Goal: Information Seeking & Learning: Learn about a topic

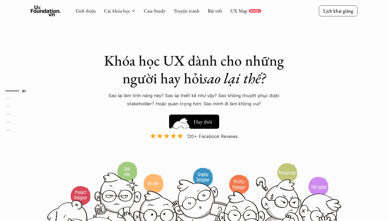
click at [181, 124] on img at bounding box center [181, 130] width 29 height 25
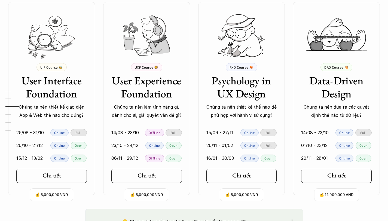
scroll to position [508, 0]
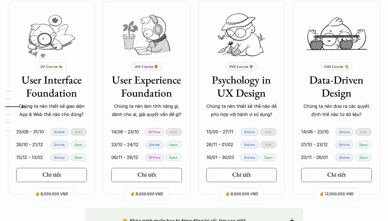
click at [155, 132] on p "Offline" at bounding box center [154, 132] width 11 height 4
click at [174, 135] on div "Full" at bounding box center [174, 131] width 16 height 7
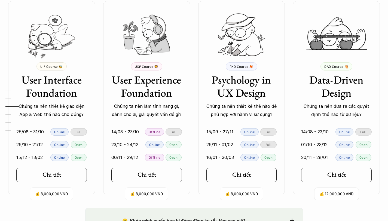
click at [163, 141] on div "Online" at bounding box center [155, 144] width 18 height 7
click at [160, 135] on div at bounding box center [160, 135] width 0 height 0
click at [130, 146] on p "23/10 - 24/12" at bounding box center [124, 145] width 27 height 8
click at [79, 129] on div "Full" at bounding box center [79, 131] width 16 height 7
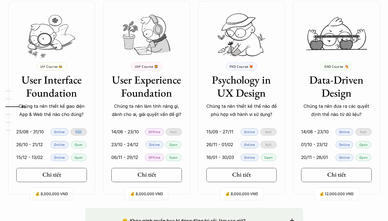
click at [79, 129] on div "Full" at bounding box center [79, 131] width 16 height 7
click at [170, 143] on p "Open" at bounding box center [174, 145] width 8 height 4
click at [172, 156] on p "Open" at bounding box center [174, 158] width 8 height 4
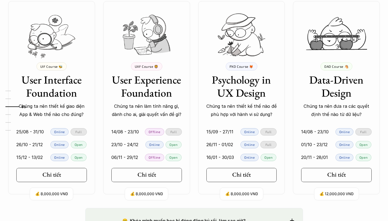
click at [172, 156] on p "Open" at bounding box center [174, 158] width 8 height 4
click at [175, 158] on p "Open" at bounding box center [174, 158] width 8 height 4
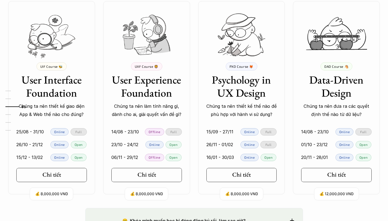
click at [175, 158] on p "Open" at bounding box center [174, 158] width 8 height 4
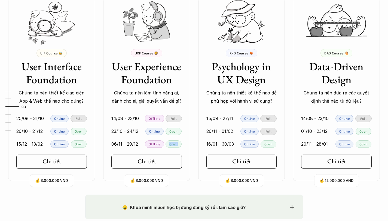
scroll to position [523, 0]
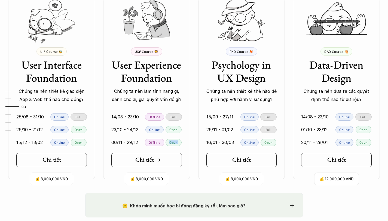
click at [173, 161] on link "Chi tiết" at bounding box center [146, 160] width 71 height 14
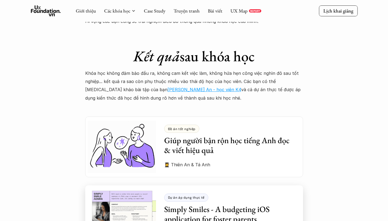
scroll to position [1435, 0]
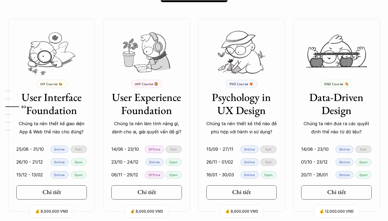
scroll to position [502, 0]
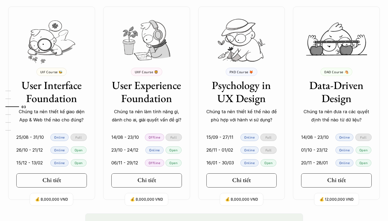
click at [271, 147] on div "Full" at bounding box center [269, 150] width 16 height 7
click at [271, 138] on p "Full" at bounding box center [269, 137] width 6 height 4
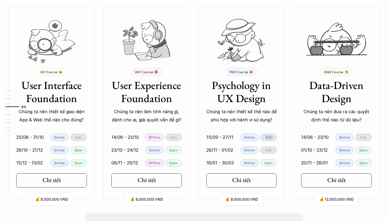
click at [271, 155] on link "26/11 - 01/02 Online Full" at bounding box center [241, 150] width 87 height 13
click at [270, 164] on p "Open" at bounding box center [269, 163] width 8 height 4
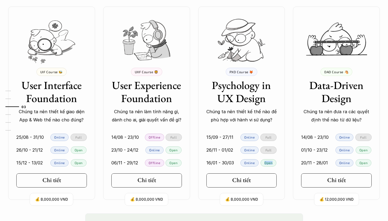
click at [270, 164] on p "Open" at bounding box center [269, 163] width 8 height 4
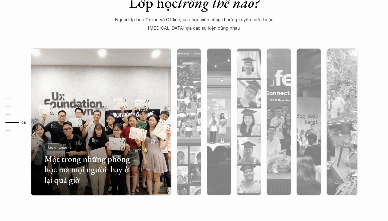
scroll to position [1432, 0]
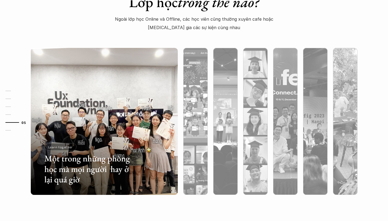
click at [85, 174] on h3 "Một trong những phòng học mà mọi người hay ở lại quá giờ" at bounding box center [88, 168] width 88 height 31
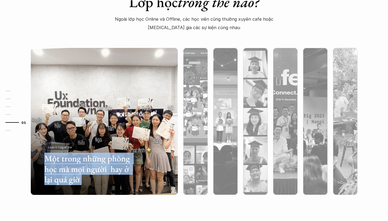
click at [85, 174] on h3 "Một trong những phòng học mà mọi người hay ở lại quá giờ" at bounding box center [88, 168] width 88 height 31
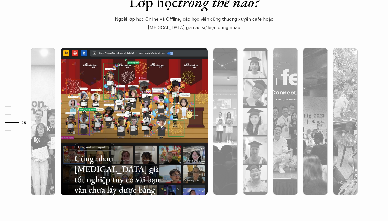
click at [105, 161] on h3 "Cùng nhau tham gia tốt nghiệp tuy có vài bạn vẫn chưa lấy được bằng" at bounding box center [118, 174] width 88 height 42
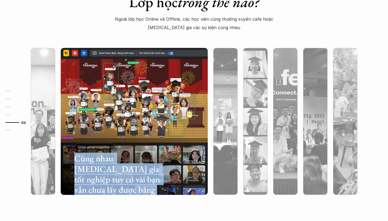
click at [107, 144] on div "Graduated together" at bounding box center [94, 146] width 41 height 7
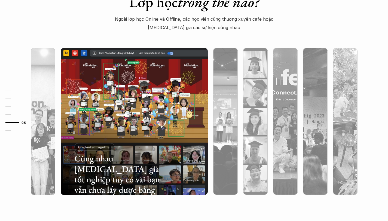
click at [94, 149] on div "Graduated together" at bounding box center [94, 146] width 41 height 7
click at [184, 136] on div at bounding box center [134, 150] width 147 height 89
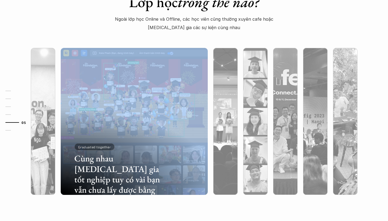
click at [184, 136] on div at bounding box center [134, 150] width 147 height 89
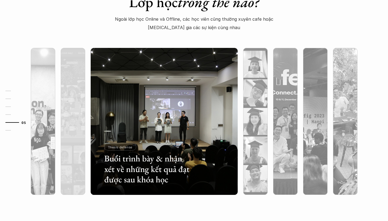
click at [133, 151] on div "Buổi trình bày & nhận xét về những kết quả đạt được sau khóa học Thesis defense" at bounding box center [148, 163] width 88 height 40
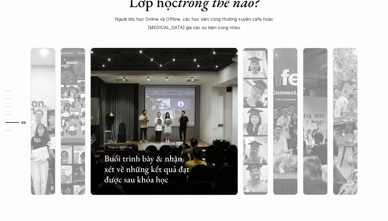
click at [133, 151] on div "Buổi trình bày & nhận xét về những kết quả đạt được sau khóa học Thesis defense" at bounding box center [148, 163] width 88 height 40
click at [131, 158] on h3 "Buổi trình bày & nhận xét về những kết quả đạt được sau khóa học" at bounding box center [148, 168] width 88 height 31
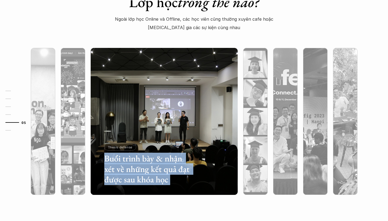
click at [131, 158] on h3 "Buổi trình bày & nhận xét về những kết quả đạt được sau khóa học" at bounding box center [148, 168] width 88 height 31
click at [118, 149] on div "Thesis defense" at bounding box center [120, 146] width 32 height 7
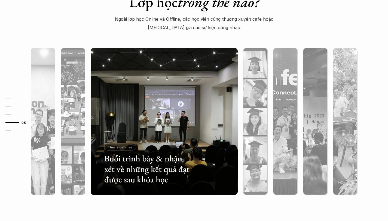
click at [118, 149] on div "Thesis defense" at bounding box center [120, 146] width 32 height 7
click at [114, 149] on div at bounding box center [114, 149] width 0 height 0
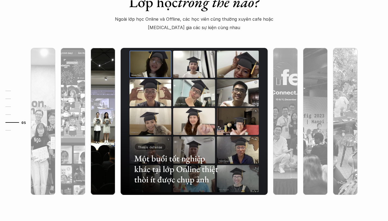
click at [105, 162] on div at bounding box center [148, 163] width 88 height 40
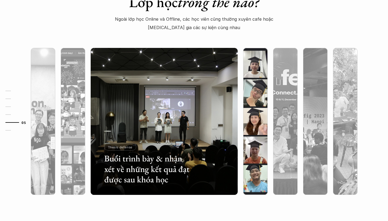
click at [252, 157] on div at bounding box center [255, 150] width 25 height 89
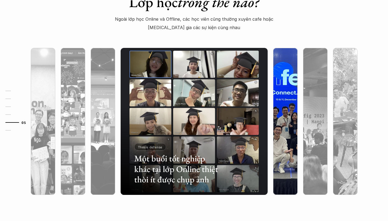
click at [279, 168] on div at bounding box center [285, 150] width 25 height 89
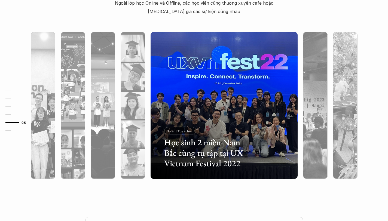
scroll to position [1449, 0]
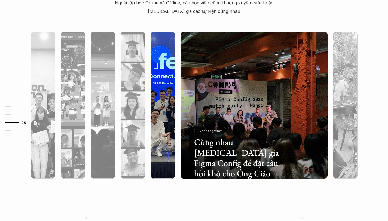
click at [162, 138] on div at bounding box center [163, 134] width 25 height 89
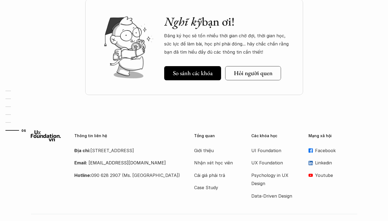
scroll to position [1658, 0]
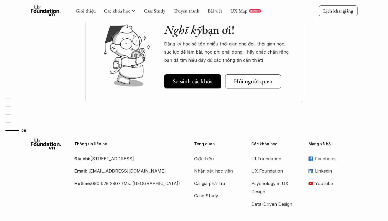
click at [96, 163] on p "Địa chỉ: Tầng 6, số 116 Trung Liệt, phường Trung Liệt, quận Đống Đa" at bounding box center [127, 159] width 106 height 8
click at [114, 159] on p "Địa chỉ: Tầng 6, số 116 Trung Liệt, phường Trung Liệt, quận Đống Đa" at bounding box center [127, 159] width 106 height 8
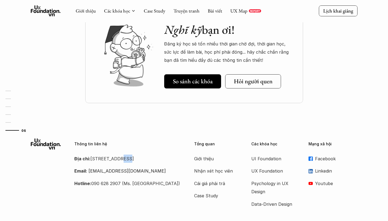
click at [114, 159] on p "Địa chỉ: Tầng 6, số 116 Trung Liệt, phường Trung Liệt, quận Đống Đa" at bounding box center [127, 159] width 106 height 8
click at [221, 186] on p "Cái giá phải trả" at bounding box center [216, 184] width 44 height 8
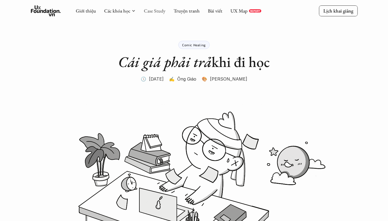
click at [158, 8] on link "Case Study" at bounding box center [155, 11] width 22 height 6
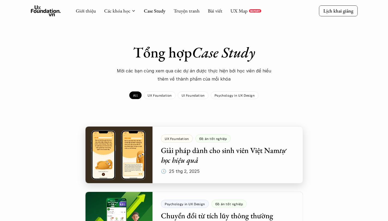
click at [190, 161] on div at bounding box center [194, 154] width 218 height 57
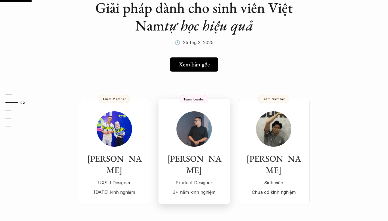
scroll to position [55, 0]
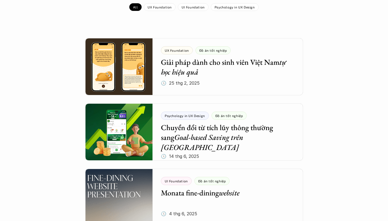
scroll to position [89, 0]
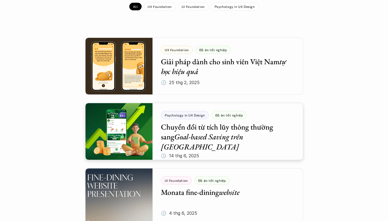
click at [109, 133] on div at bounding box center [194, 131] width 218 height 57
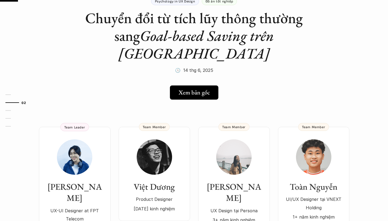
scroll to position [51, 0]
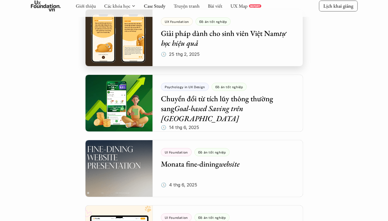
scroll to position [119, 0]
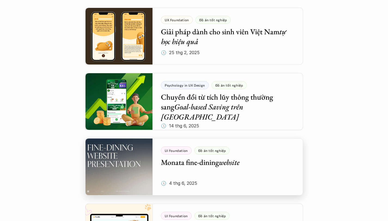
click at [177, 180] on div at bounding box center [194, 166] width 218 height 57
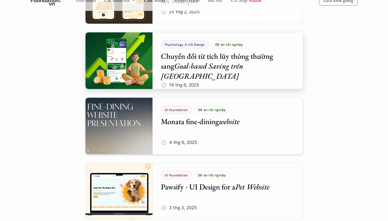
scroll to position [218, 0]
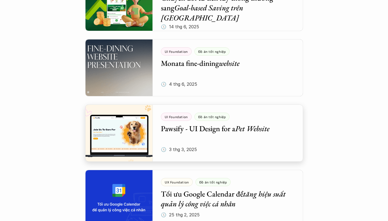
click at [119, 130] on div at bounding box center [194, 133] width 218 height 57
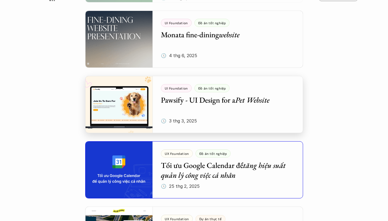
scroll to position [302, 0]
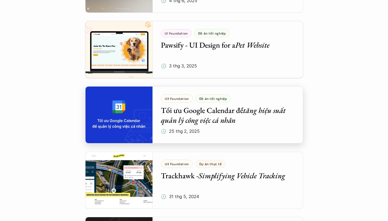
click at [125, 120] on div at bounding box center [194, 114] width 218 height 57
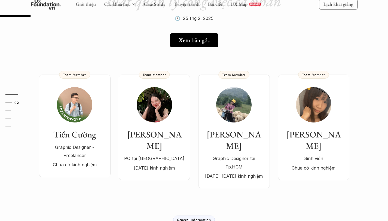
scroll to position [89, 0]
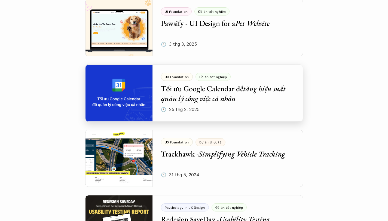
scroll to position [324, 0]
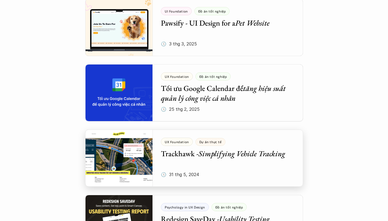
click at [115, 152] on div at bounding box center [194, 158] width 218 height 57
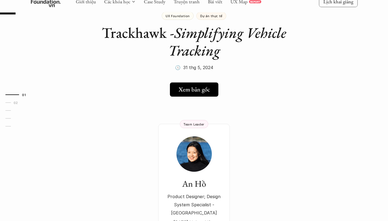
scroll to position [30, 0]
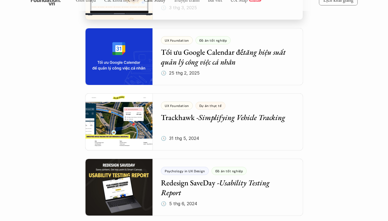
scroll to position [367, 0]
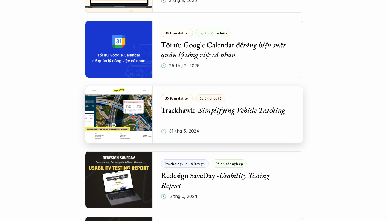
click at [125, 126] on div at bounding box center [194, 114] width 218 height 57
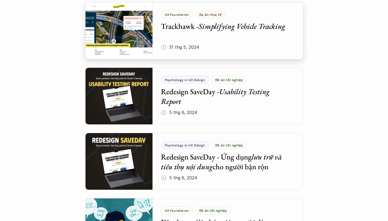
scroll to position [459, 0]
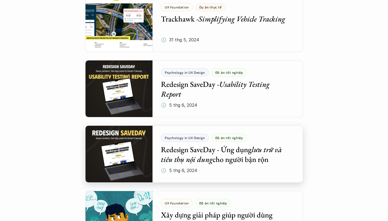
click at [138, 143] on div at bounding box center [194, 154] width 218 height 57
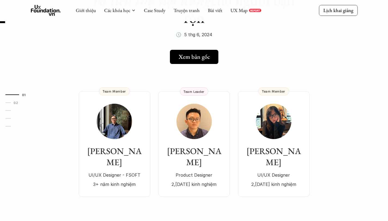
scroll to position [89, 0]
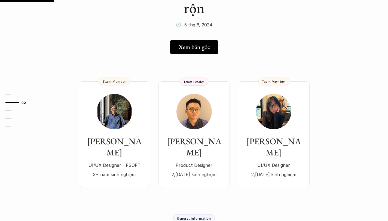
scroll to position [459, 0]
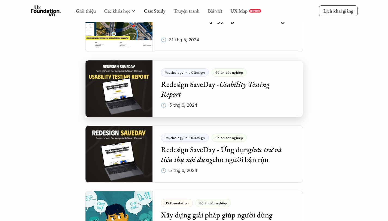
click at [200, 85] on div at bounding box center [194, 88] width 218 height 57
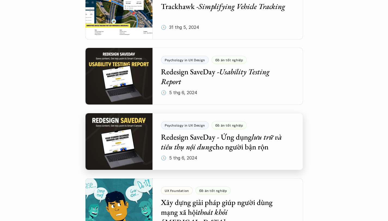
click at [170, 150] on div at bounding box center [194, 141] width 218 height 57
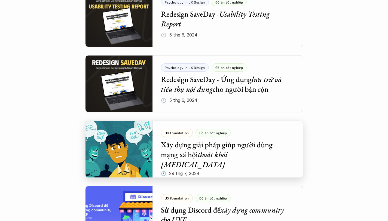
click at [145, 148] on div at bounding box center [194, 149] width 218 height 57
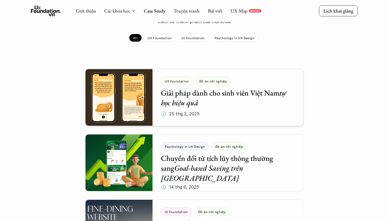
scroll to position [52, 0]
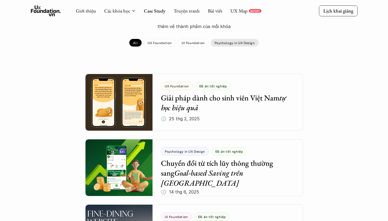
click at [240, 42] on p "Psychology in UX Design" at bounding box center [235, 43] width 40 height 4
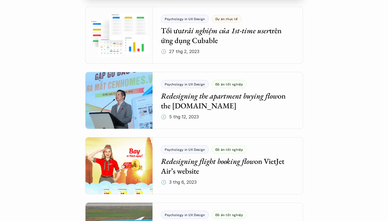
scroll to position [382, 0]
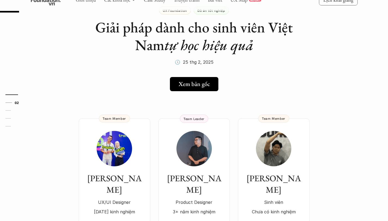
scroll to position [37, 0]
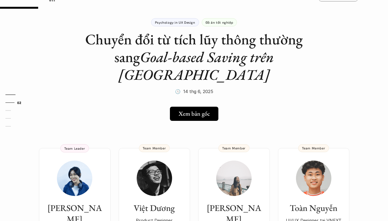
scroll to position [93, 0]
